Goal: Browse casually

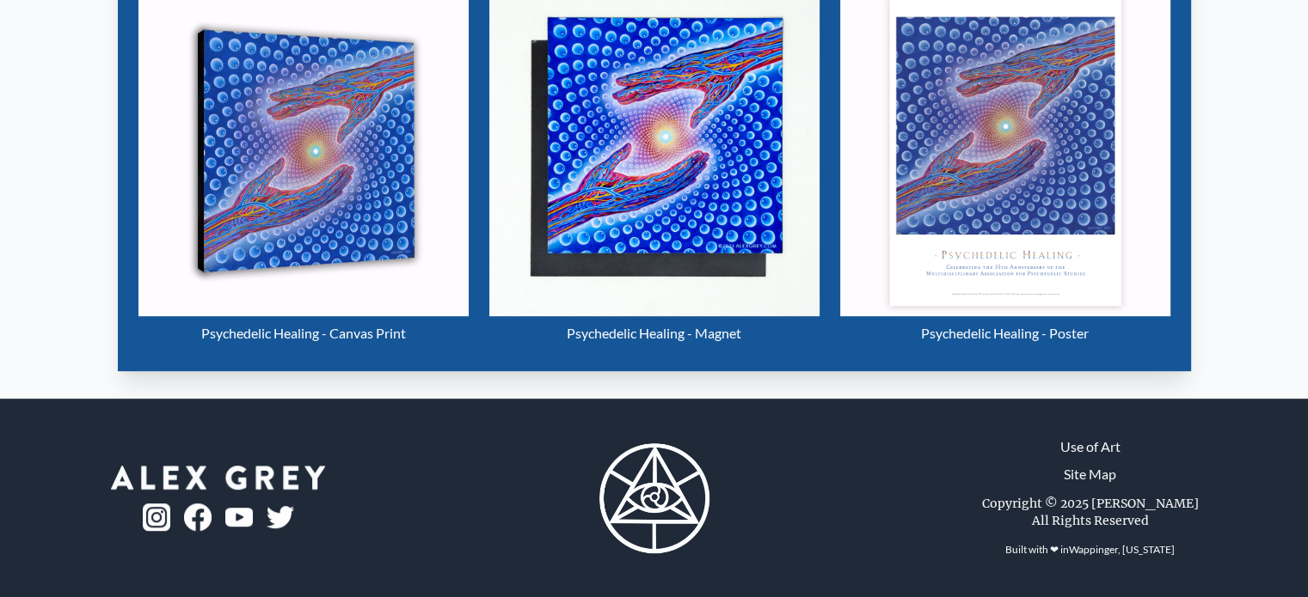
scroll to position [420, 0]
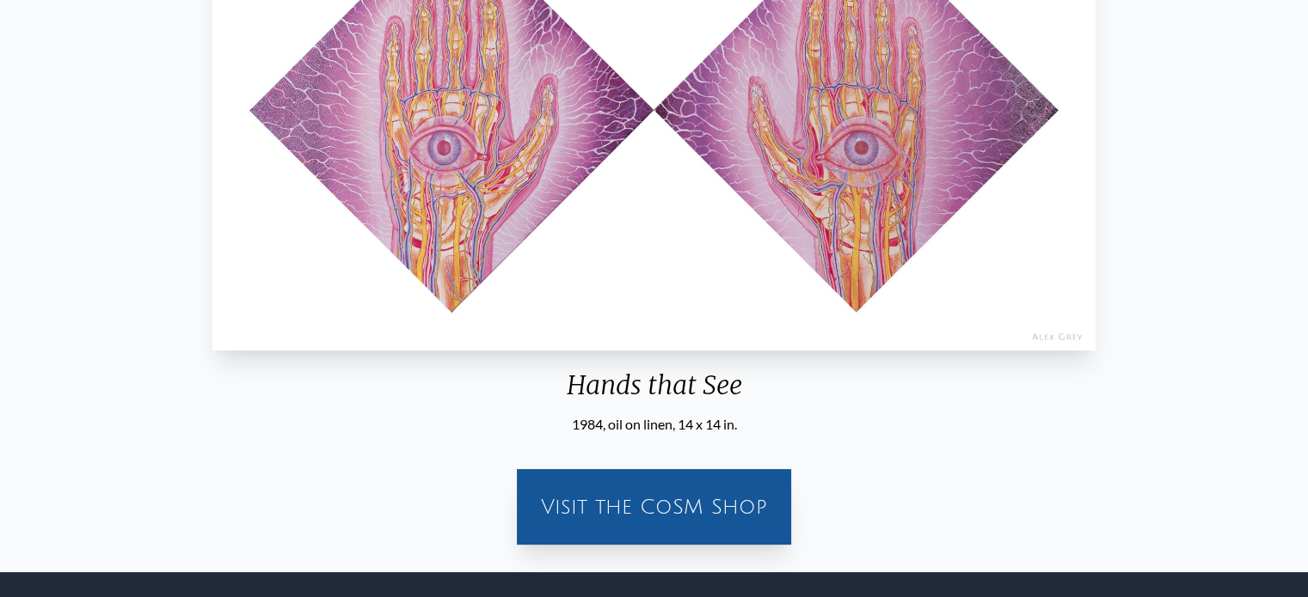
scroll to position [344, 0]
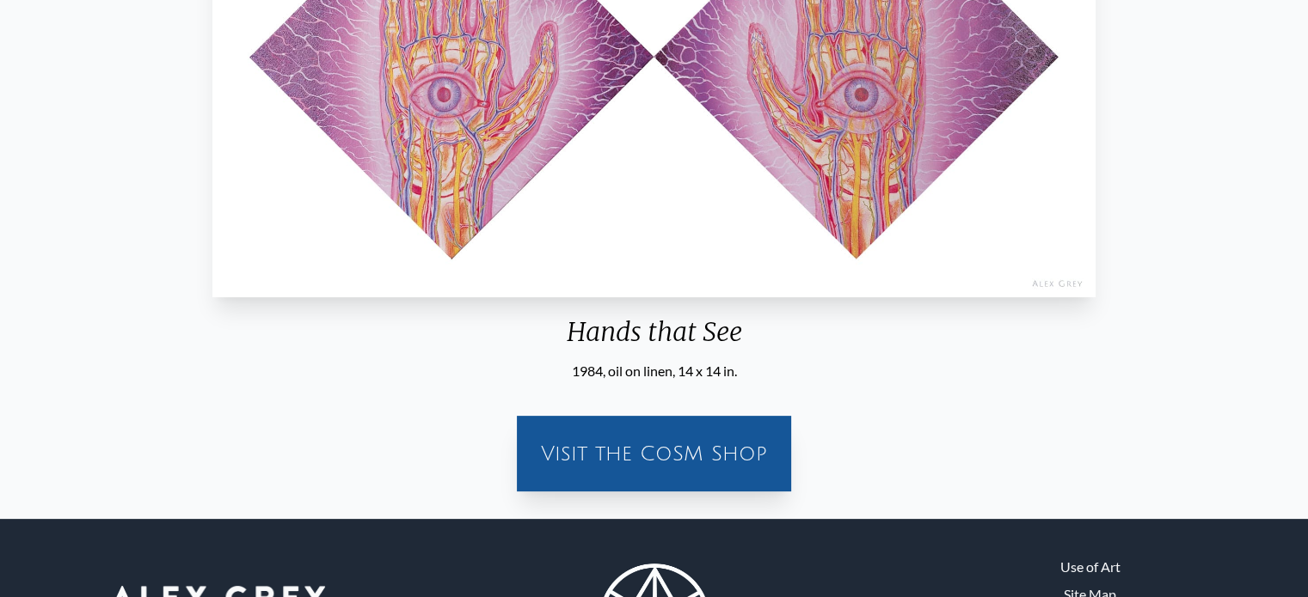
click at [558, 80] on img "18 / 33" at bounding box center [654, 58] width 884 height 478
